Goal: Task Accomplishment & Management: Manage account settings

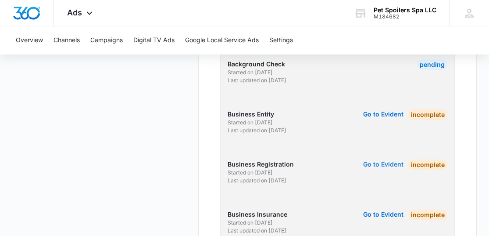
scroll to position [314, 0]
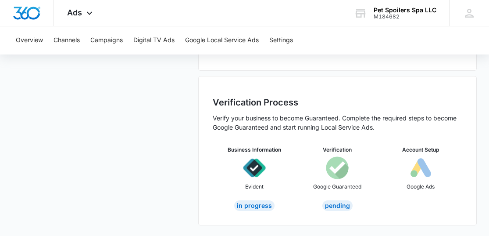
scroll to position [22, 0]
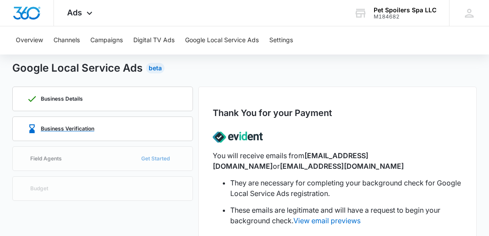
click at [39, 124] on div "Business Verification" at bounding box center [61, 128] width 68 height 11
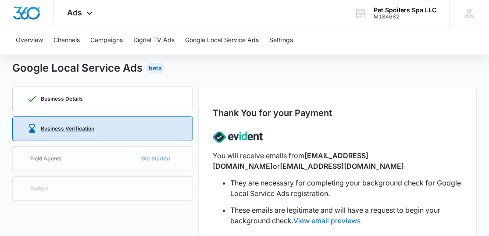
click at [40, 129] on div "Business Verification" at bounding box center [61, 128] width 68 height 11
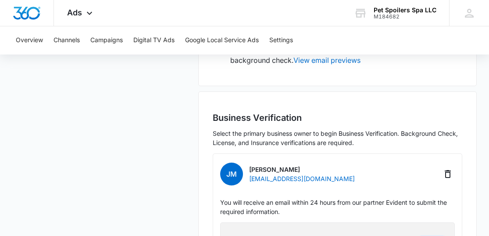
scroll to position [7, 0]
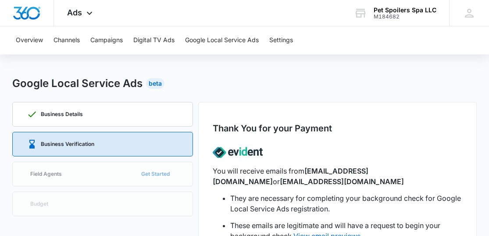
click at [133, 142] on div "Business Verification" at bounding box center [103, 144] width 152 height 24
click at [88, 142] on p "Business Verification" at bounding box center [68, 143] width 54 height 5
click at [94, 118] on div "Business Details" at bounding box center [103, 114] width 152 height 24
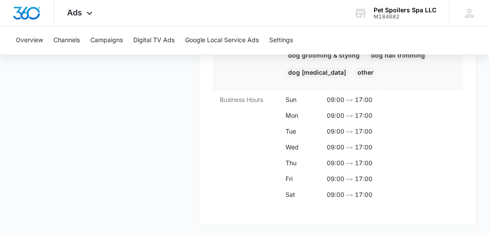
scroll to position [279, 0]
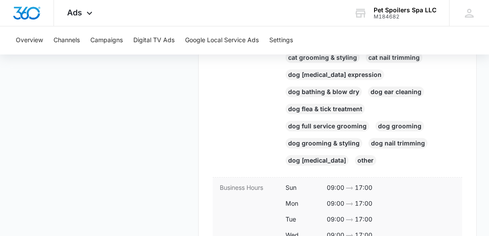
click at [348, 186] on icon at bounding box center [349, 188] width 11 height 11
click at [370, 185] on p "17:00" at bounding box center [364, 188] width 18 height 11
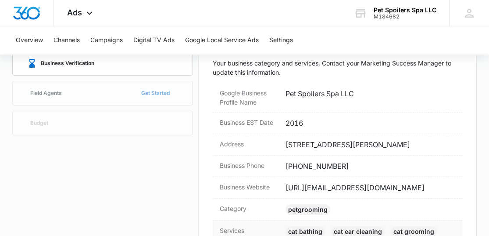
scroll to position [176, 0]
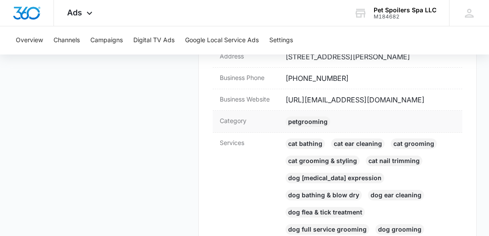
click at [315, 122] on div "petGrooming" at bounding box center [308, 121] width 45 height 11
click at [317, 188] on dd "Cat bathing Cat ear cleaning Cat grooming Cat grooming & styling Cat nail trimm…" at bounding box center [371, 206] width 170 height 137
click at [326, 176] on div "Dog [MEDICAL_DATA] expression" at bounding box center [335, 177] width 99 height 11
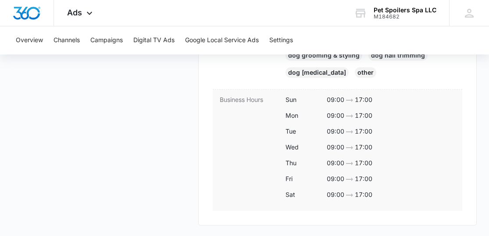
click at [335, 198] on p "09:00" at bounding box center [336, 195] width 18 height 11
click at [338, 193] on p "09:00" at bounding box center [336, 195] width 18 height 11
click at [361, 195] on p "17:00" at bounding box center [364, 195] width 18 height 11
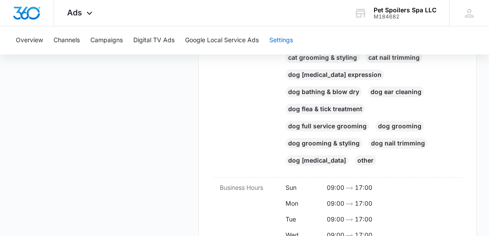
click at [287, 43] on button "Settings" at bounding box center [281, 40] width 24 height 28
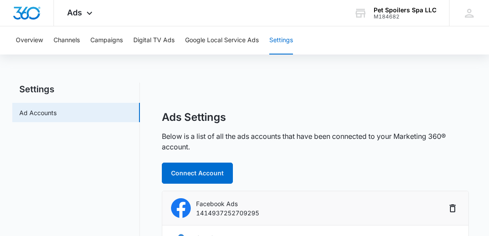
scroll to position [45, 0]
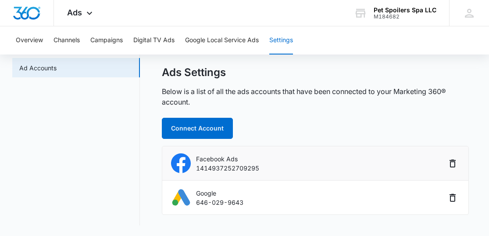
click at [226, 165] on p "1414937252709295" at bounding box center [227, 167] width 63 height 9
click at [167, 161] on li "Facebook Ads 1414937252709295" at bounding box center [315, 163] width 306 height 34
click at [187, 161] on img at bounding box center [181, 163] width 20 height 20
click at [189, 203] on img at bounding box center [181, 197] width 20 height 20
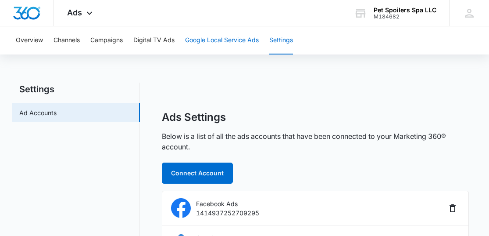
click at [235, 39] on button "Google Local Service Ads" at bounding box center [222, 40] width 74 height 28
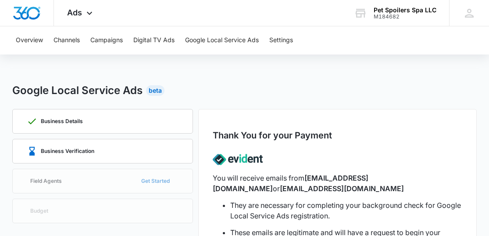
click at [133, 37] on div "Overview Channels Campaigns Digital TV Ads Google Local Service Ads Settings" at bounding box center [245, 40] width 468 height 28
click at [143, 38] on button "Digital TV Ads" at bounding box center [153, 40] width 41 height 28
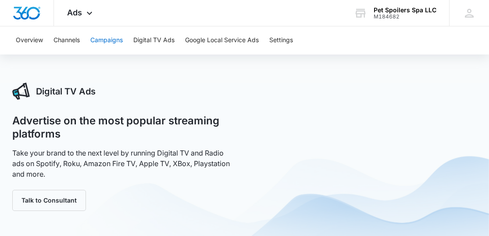
click at [111, 39] on button "Campaigns" at bounding box center [106, 40] width 32 height 28
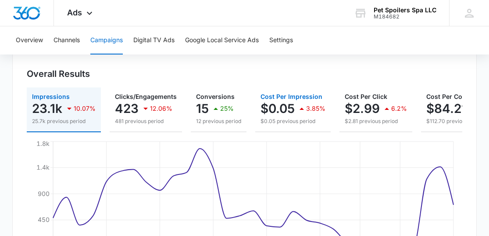
scroll to position [132, 0]
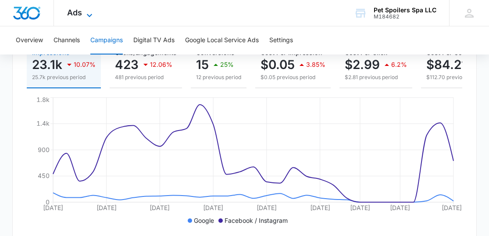
click at [85, 10] on icon at bounding box center [89, 15] width 11 height 11
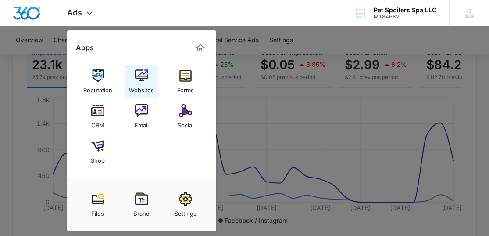
click at [135, 77] on img at bounding box center [141, 75] width 13 height 13
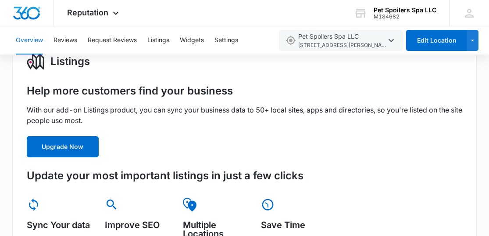
scroll to position [219, 0]
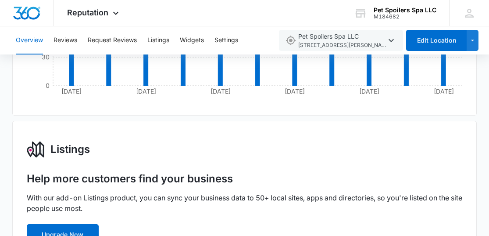
click at [204, 41] on div "Overview Reviews Request Reviews Listings Widgets Settings" at bounding box center [142, 40] width 262 height 28
click at [194, 41] on button "Widgets" at bounding box center [192, 40] width 24 height 28
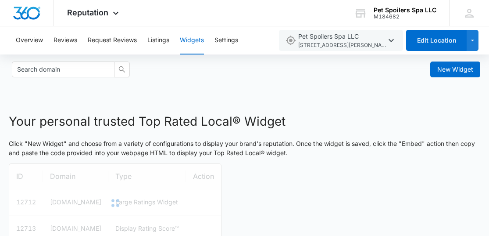
scroll to position [7, 0]
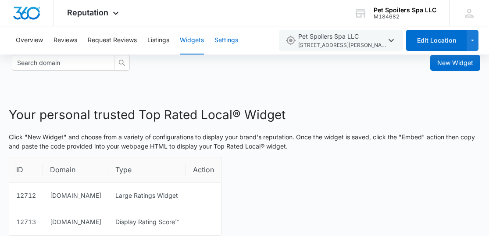
click at [231, 40] on button "Settings" at bounding box center [227, 40] width 24 height 28
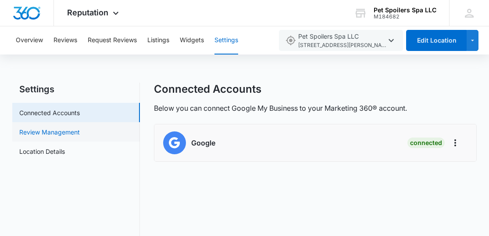
click at [46, 133] on link "Review Management" at bounding box center [49, 131] width 61 height 9
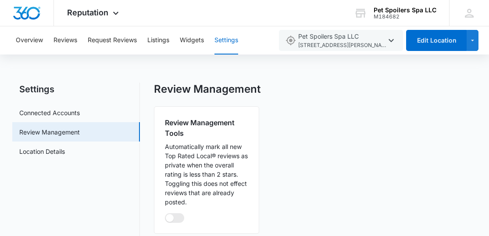
scroll to position [11, 0]
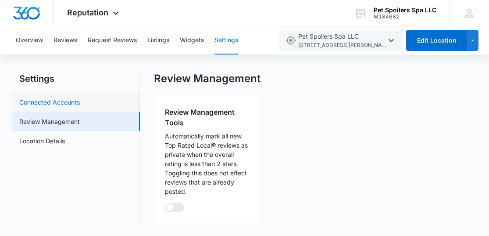
click at [40, 100] on link "Connected Accounts" at bounding box center [49, 101] width 61 height 9
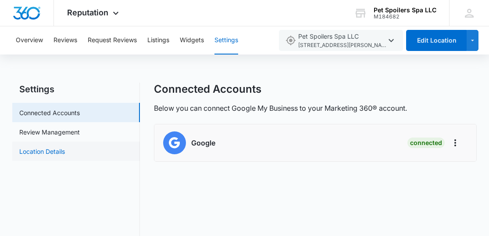
click at [65, 153] on link "Location Details" at bounding box center [42, 151] width 46 height 9
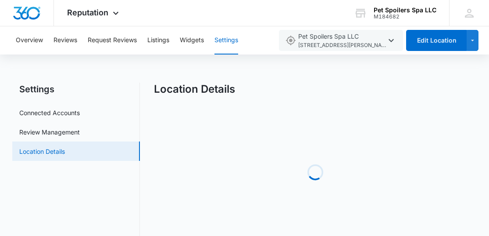
select select "Florida"
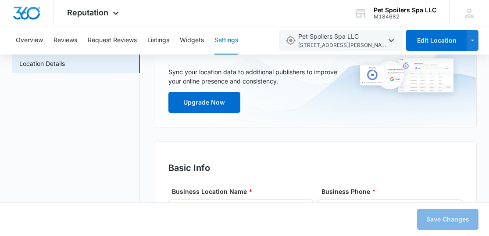
scroll to position [176, 0]
